Goal: Task Accomplishment & Management: Manage account settings

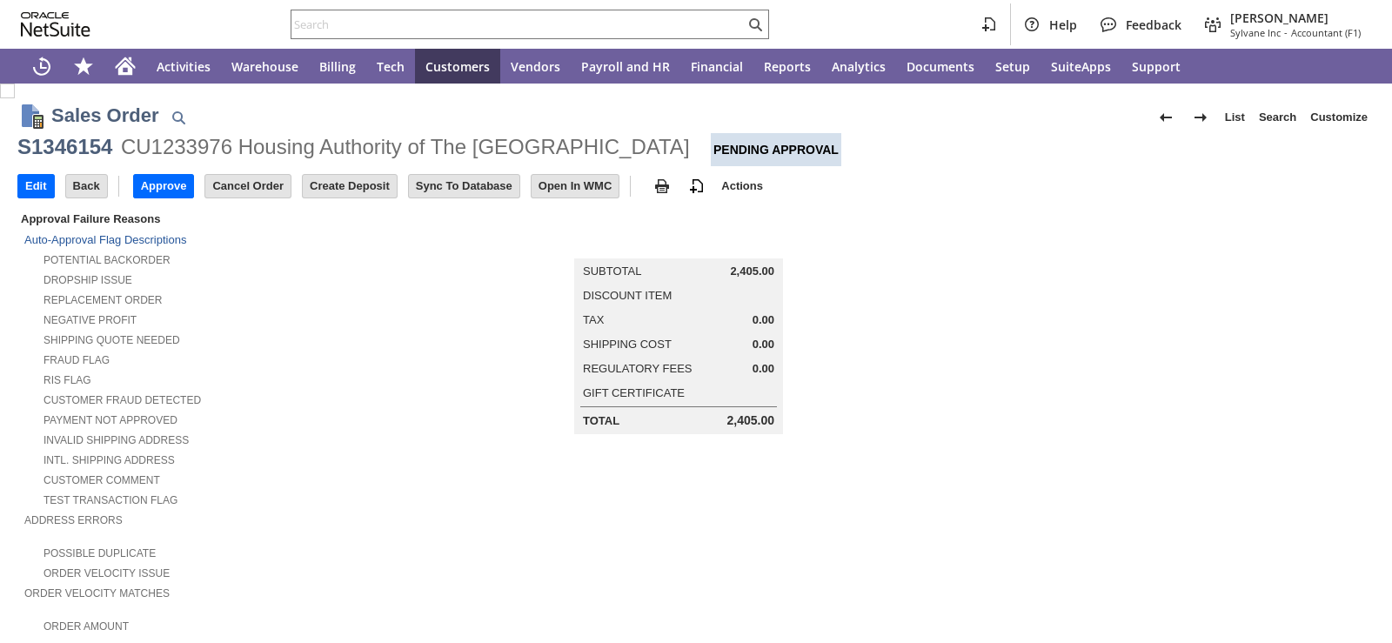
scroll to position [609, 0]
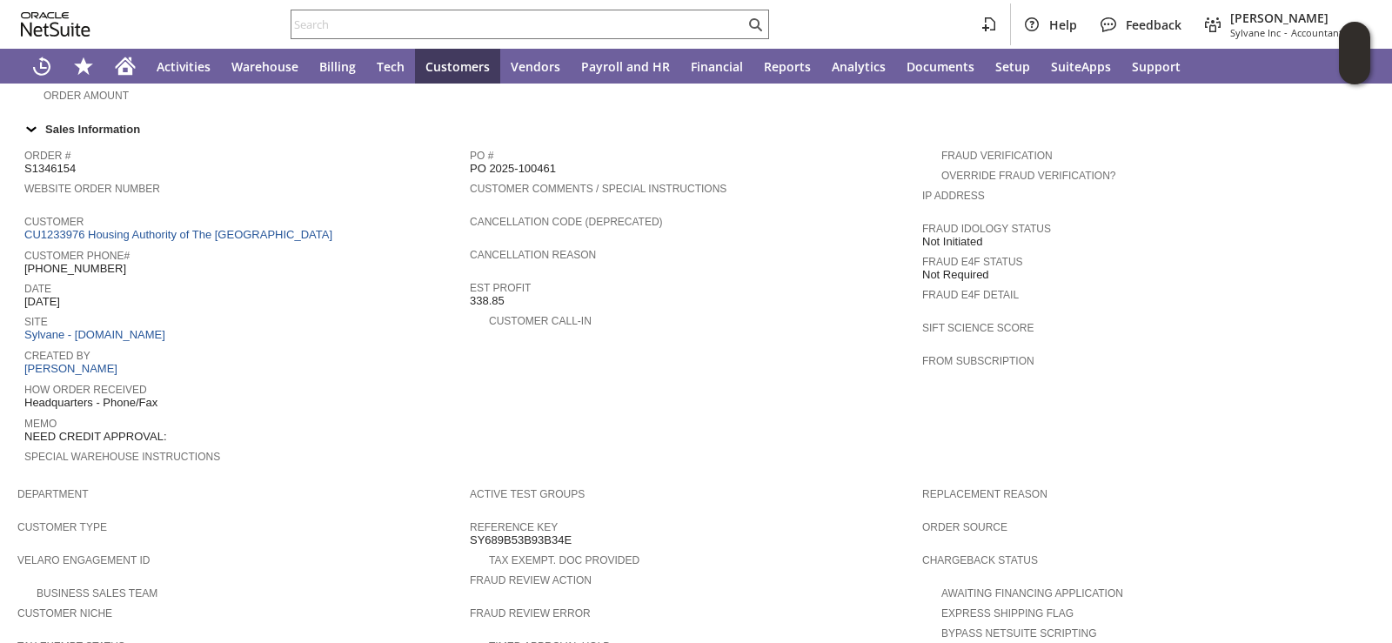
scroll to position [436, 0]
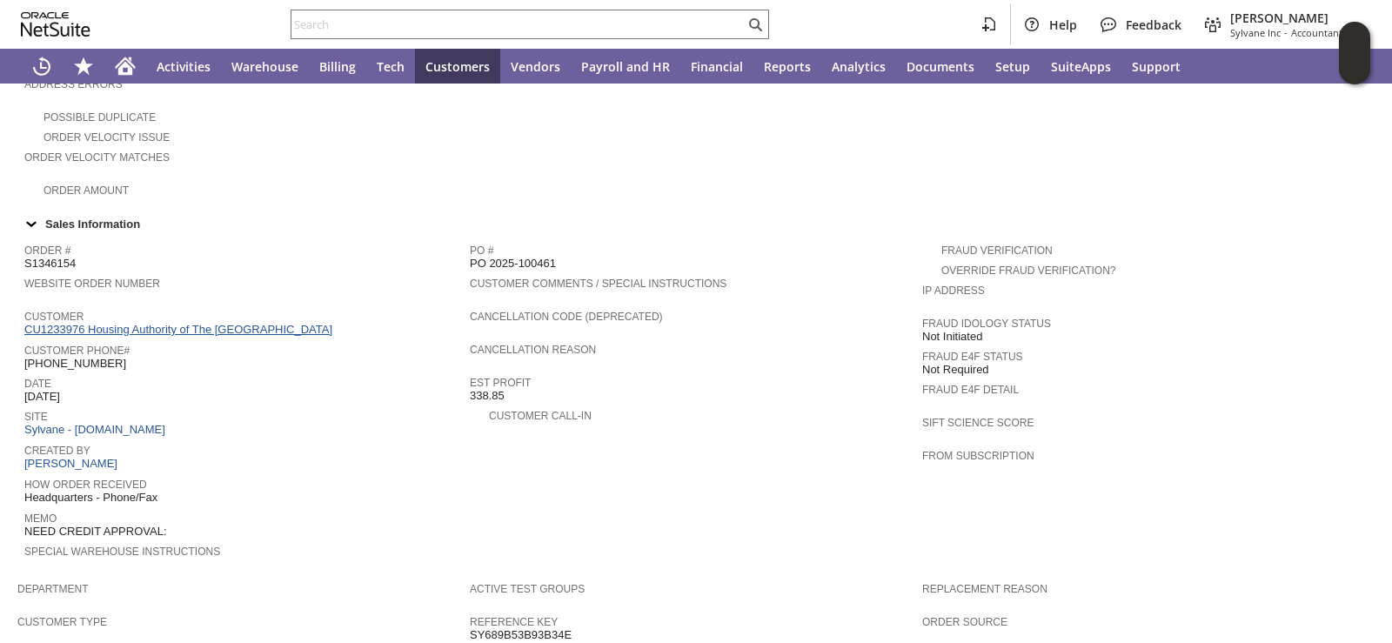
click at [206, 323] on link "CU1233976 Housing Authority of The [GEOGRAPHIC_DATA]" at bounding box center [180, 329] width 312 height 13
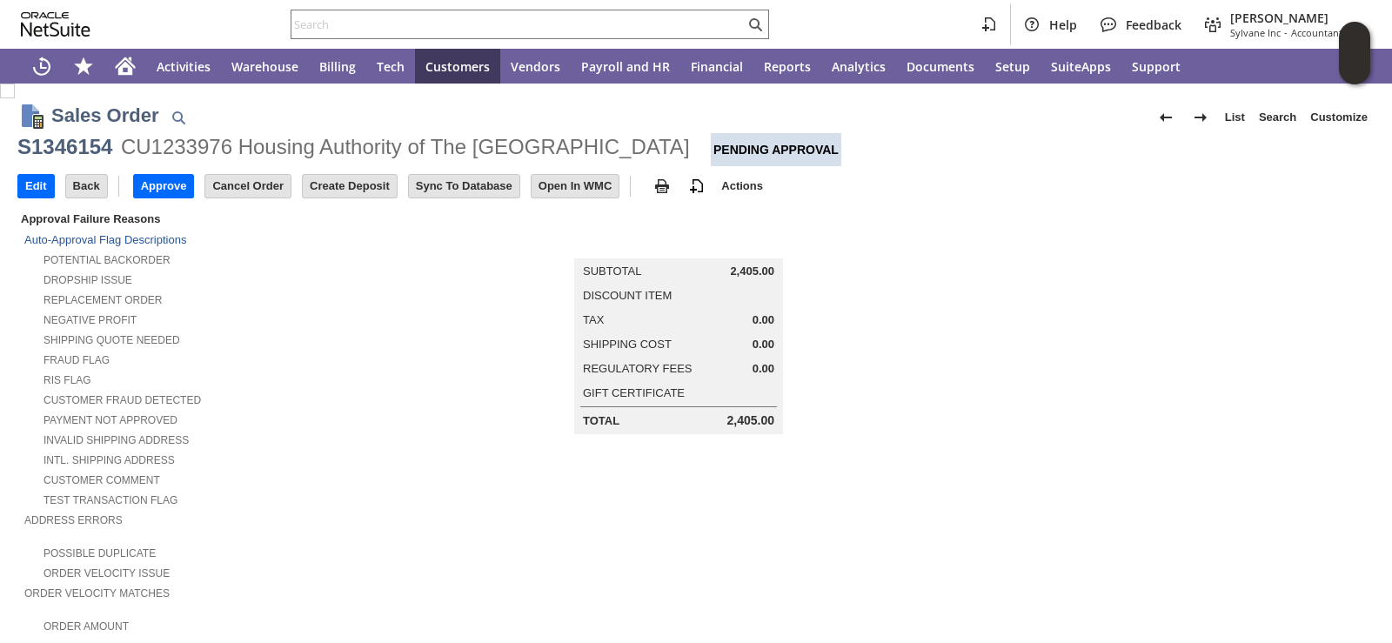
click at [332, 339] on div "Shipping Quote Needed" at bounding box center [247, 338] width 446 height 18
click at [155, 180] on input "Approve" at bounding box center [164, 186] width 60 height 23
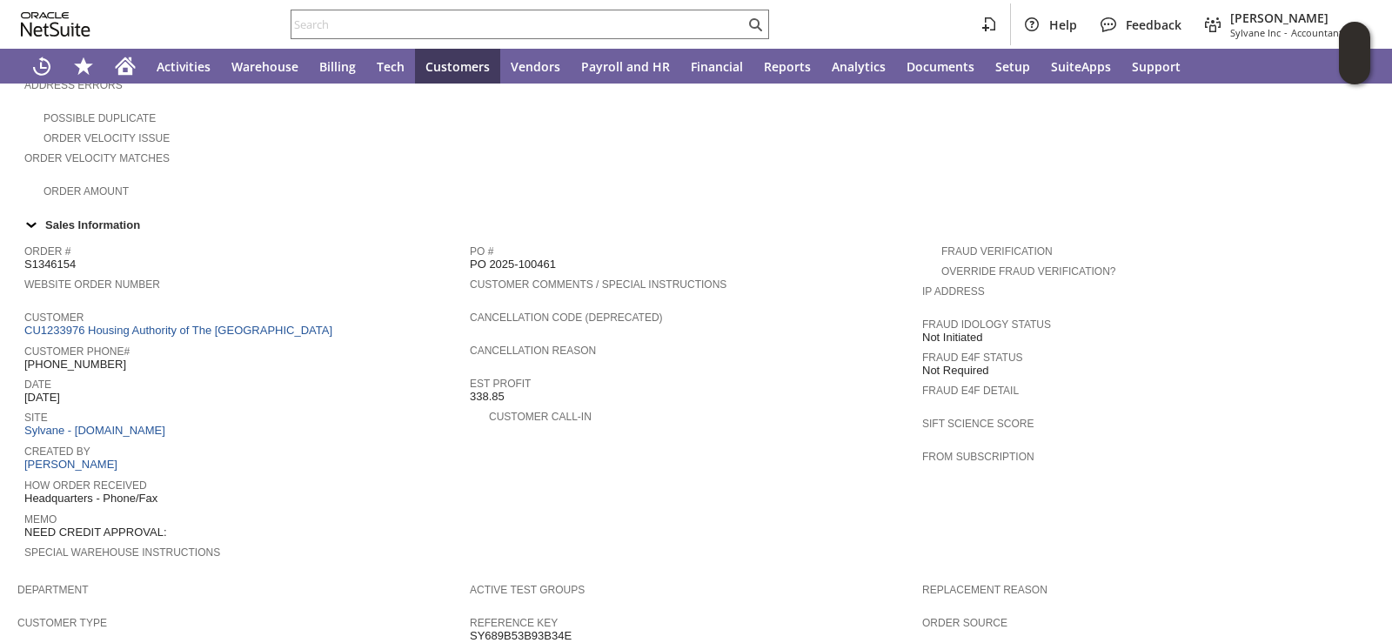
scroll to position [871, 0]
